Goal: Task Accomplishment & Management: Manage account settings

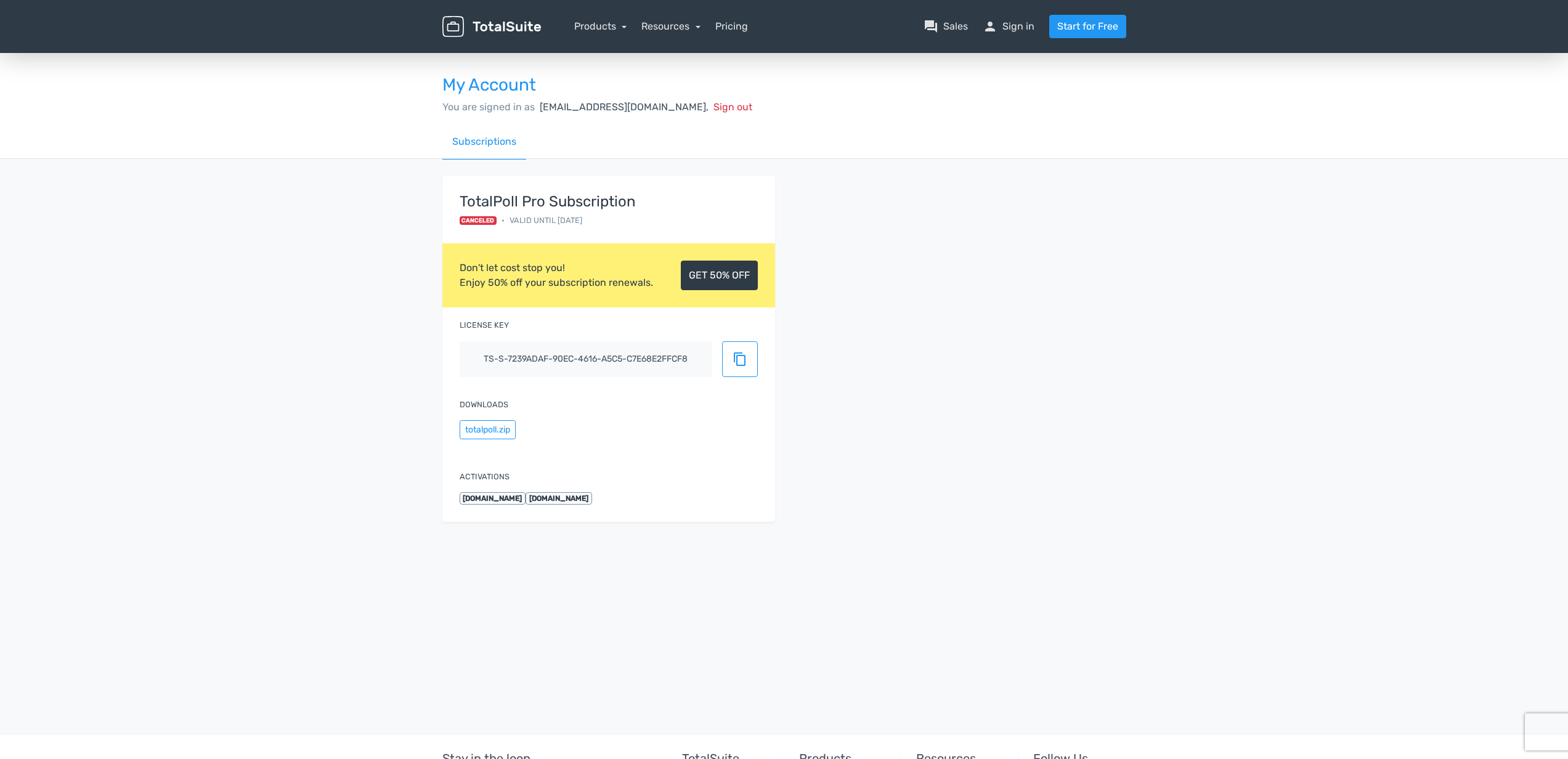
click at [792, 149] on div "Subscriptions" at bounding box center [784, 141] width 684 height 35
click at [496, 141] on link "Subscriptions" at bounding box center [484, 141] width 84 height 35
click at [1007, 28] on link "person Sign in" at bounding box center [1009, 26] width 52 height 14
click at [895, 599] on div "My Account You are signed in as technik@bkmi.ch, Sign out Subscriptions TotalPo…" at bounding box center [784, 392] width 1568 height 683
click at [1007, 26] on link "person Sign in" at bounding box center [1009, 26] width 52 height 14
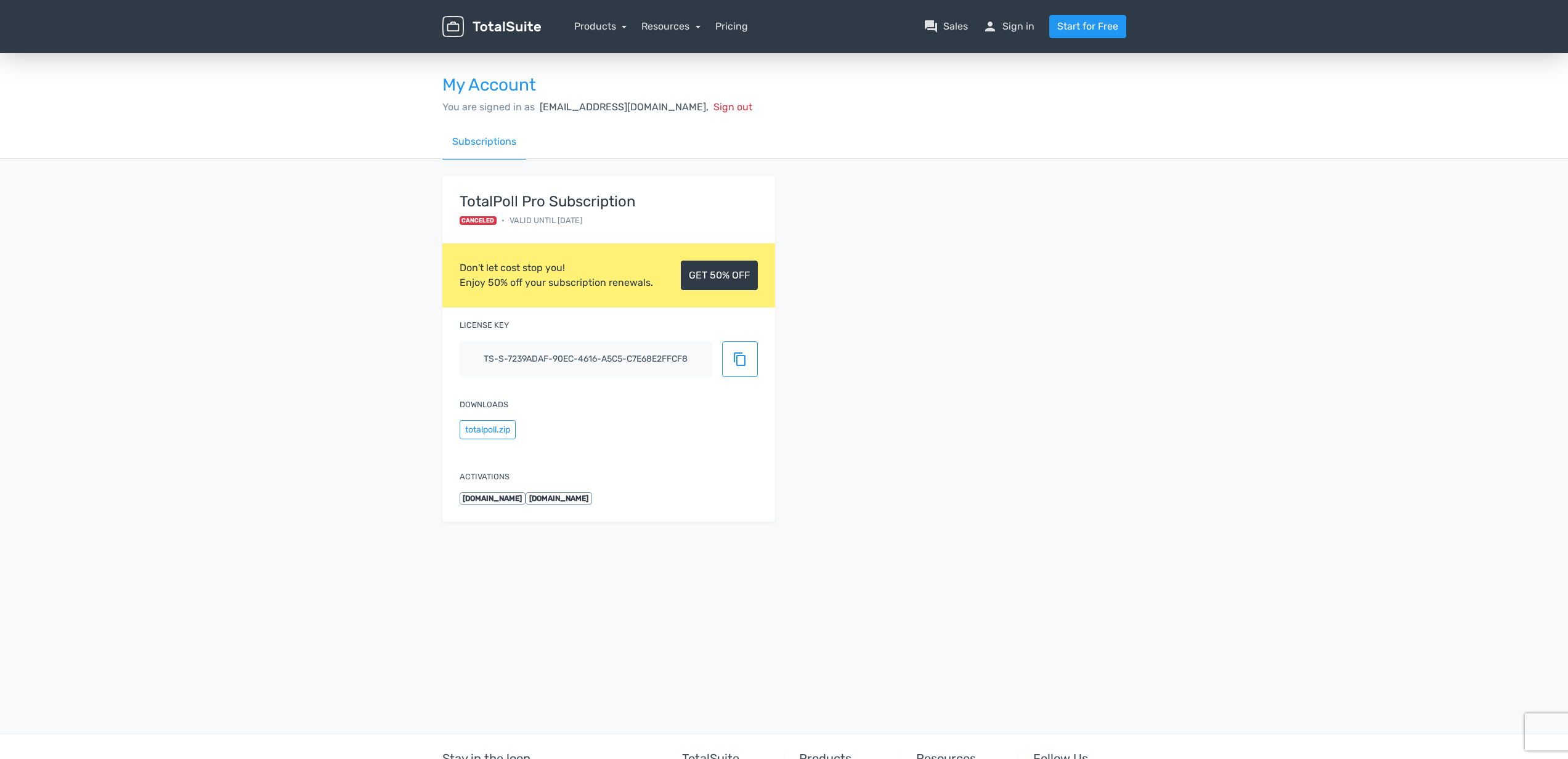
click at [610, 470] on div "Activations www.marketingarchitektur.ch www.marketingarchitektur.ch" at bounding box center [609, 487] width 333 height 68
click at [609, 24] on link "Products" at bounding box center [601, 26] width 53 height 12
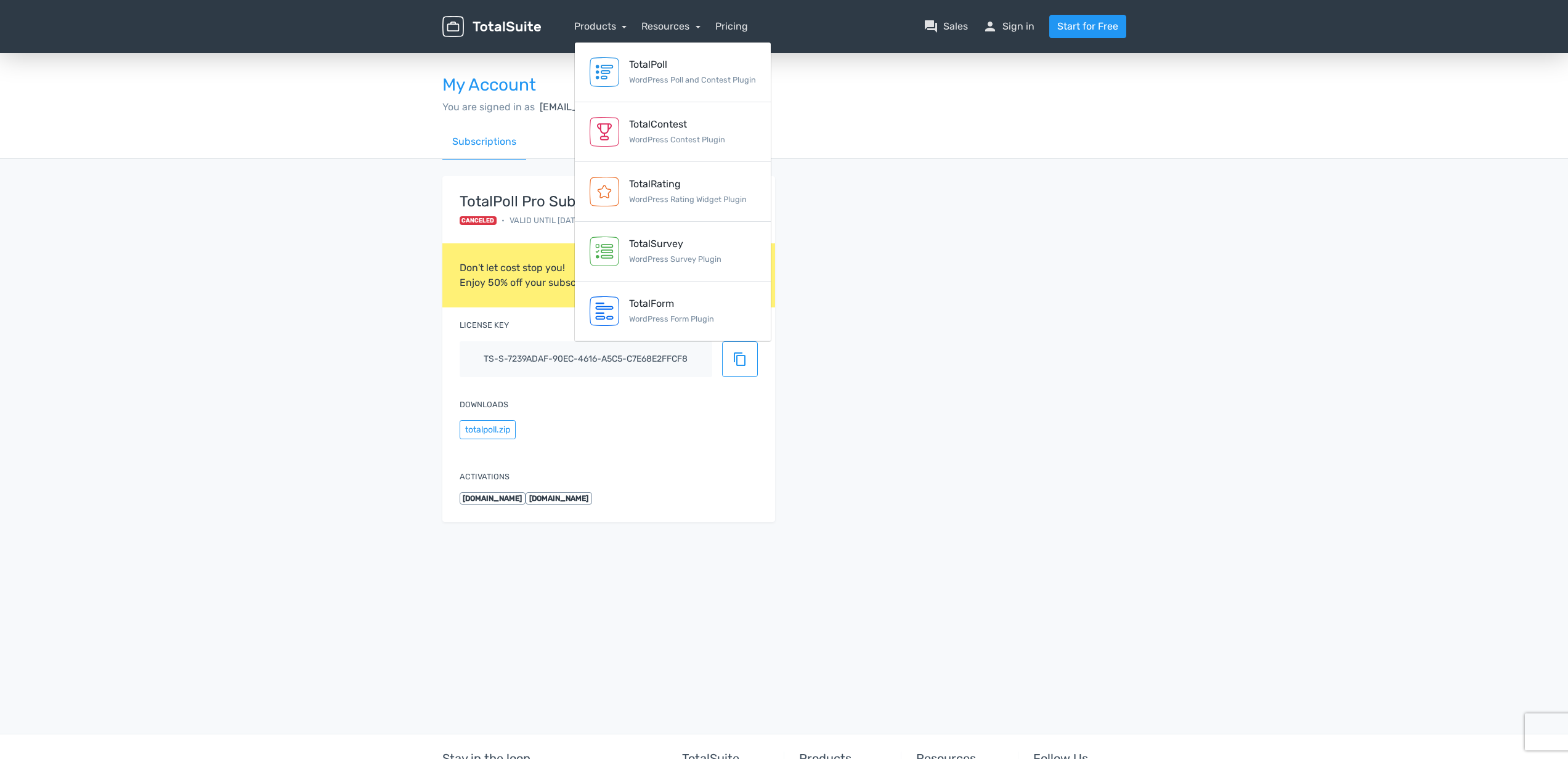
click at [877, 14] on div "menu Products TotalPoll WordPress Poll and Contest Plugin TotalContest TotalRat…" at bounding box center [784, 26] width 703 height 53
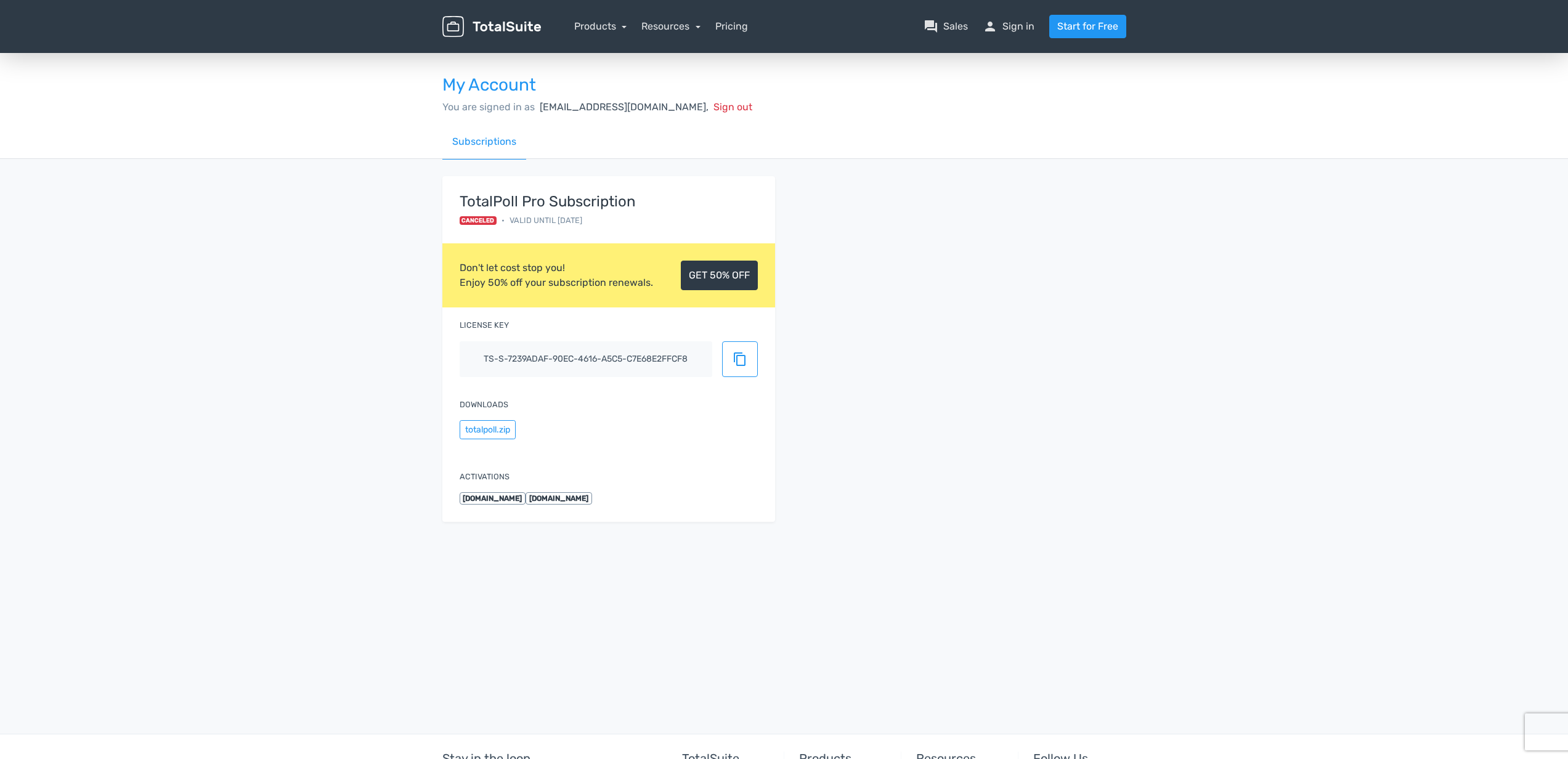
click at [713, 102] on span "Sign out" at bounding box center [732, 107] width 39 height 12
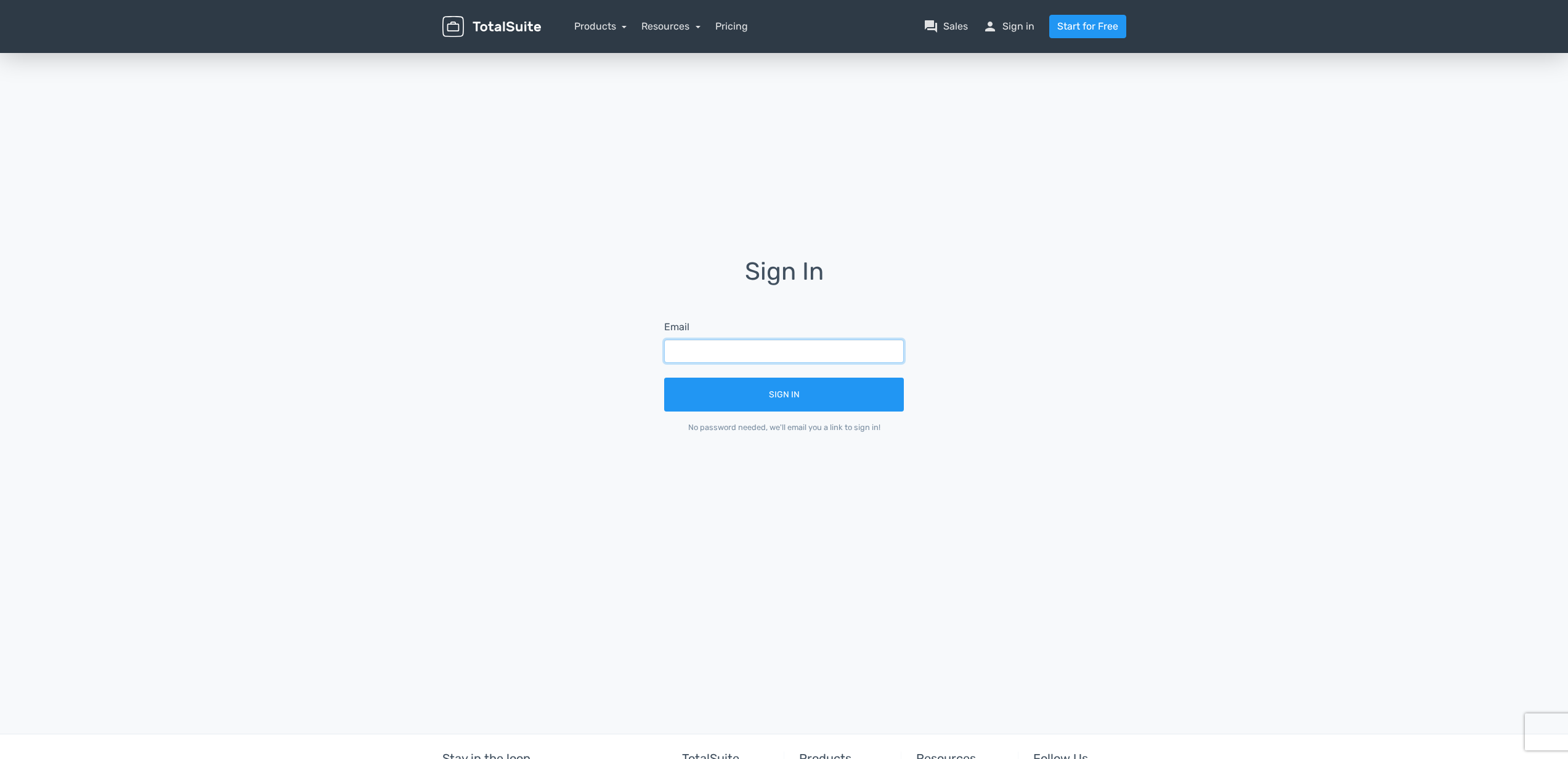
click at [782, 347] on input "text" at bounding box center [784, 351] width 240 height 24
type input "technik@bkmi.ch"
click at [664, 378] on button "Sign In" at bounding box center [784, 395] width 240 height 34
